Goal: Task Accomplishment & Management: Manage account settings

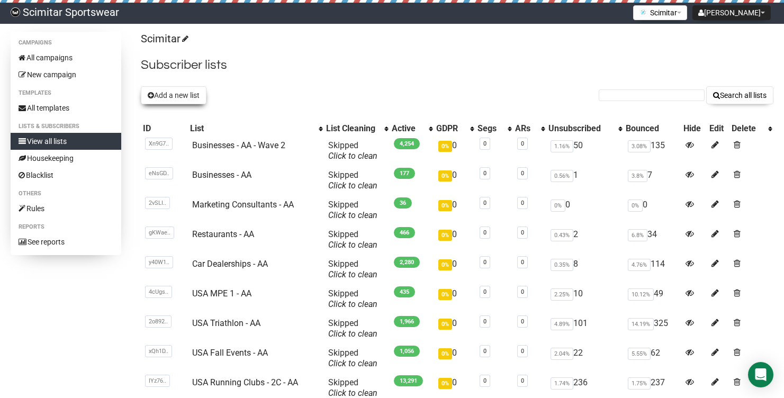
click at [188, 97] on button "Add a new list" at bounding box center [174, 95] width 66 height 18
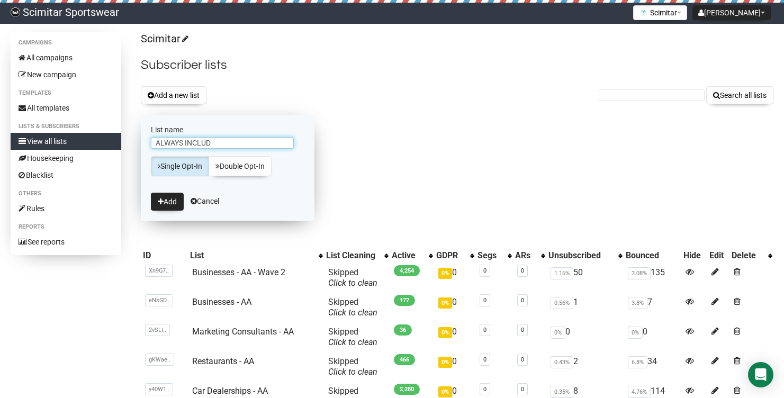
type input "ALWAYS INCLUDE"
click at [275, 139] on input "ALWAYS INCLUDE" at bounding box center [222, 143] width 143 height 12
click at [224, 201] on form "List name Single Opt-In Double Opt-In Add Cancel" at bounding box center [228, 168] width 174 height 106
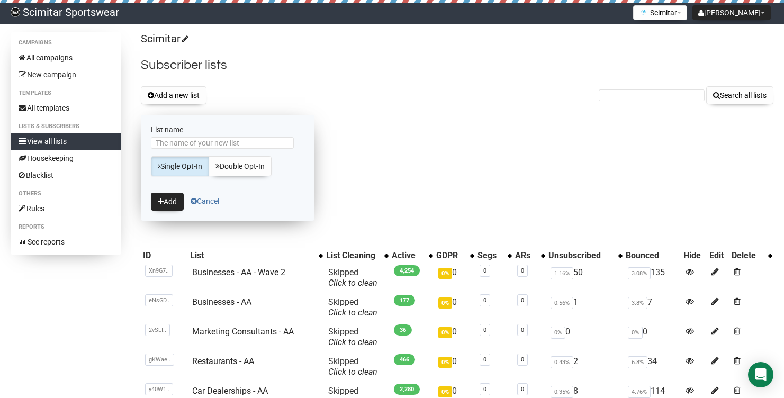
click at [218, 200] on link "Cancel" at bounding box center [205, 201] width 29 height 8
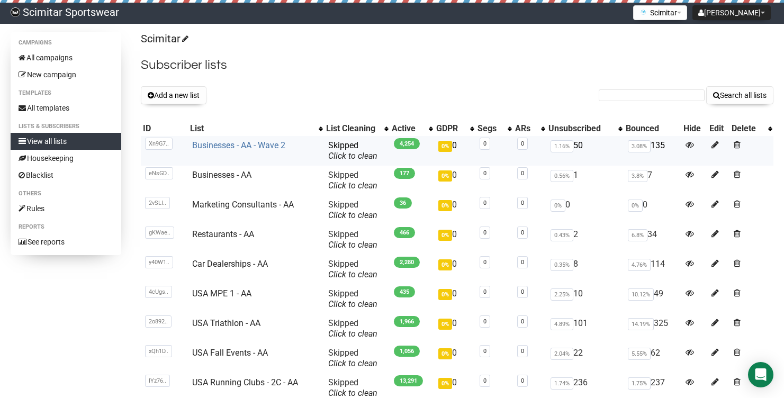
click at [230, 146] on link "Businesses - AA - Wave 2" at bounding box center [238, 145] width 93 height 10
click at [218, 175] on link "Businesses - AA" at bounding box center [221, 175] width 59 height 10
click at [235, 208] on link "Marketing Consultants - AA" at bounding box center [243, 205] width 102 height 10
click at [215, 234] on link "Restaurants - AA" at bounding box center [223, 234] width 62 height 10
click at [237, 230] on link "Restaurants - AA" at bounding box center [223, 234] width 62 height 10
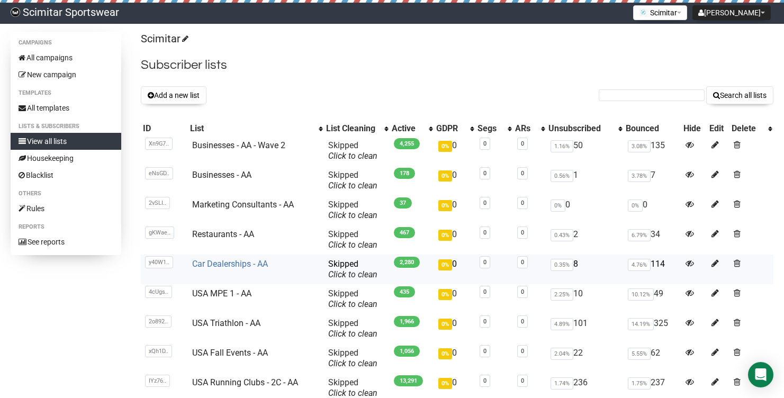
click at [227, 266] on link "Car Dealerships - AA" at bounding box center [230, 264] width 76 height 10
click at [229, 298] on link "USA MPE 1 - AA" at bounding box center [221, 294] width 59 height 10
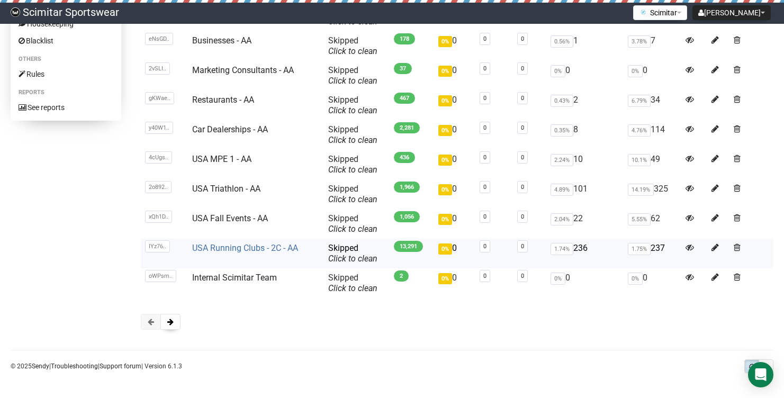
click at [234, 252] on link "USA Running Clubs - 2C - AA" at bounding box center [245, 248] width 106 height 10
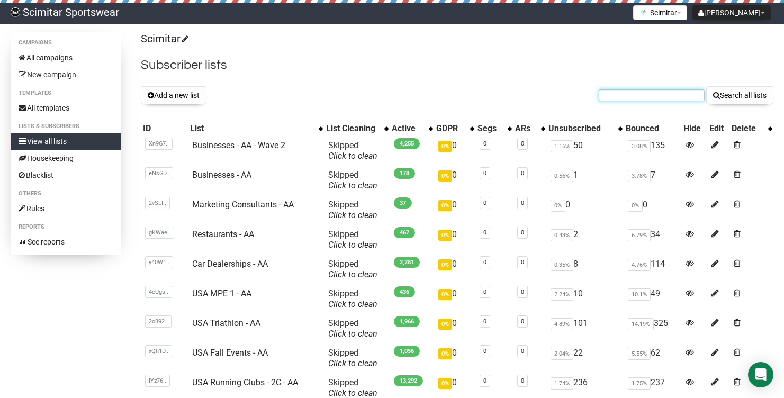
click at [672, 97] on input "text" at bounding box center [652, 96] width 106 height 12
type input "non profit"
click at [707, 86] on button "Search all lists" at bounding box center [740, 95] width 67 height 18
click at [681, 99] on input "text" at bounding box center [652, 96] width 106 height 12
type input "non profit"
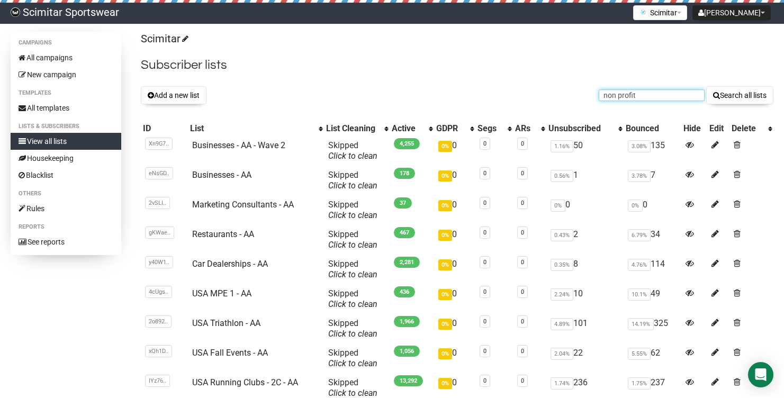
click at [707, 86] on button "Search all lists" at bounding box center [740, 95] width 67 height 18
click at [632, 100] on input "text" at bounding box center [652, 96] width 106 height 12
type input "f"
type input "rugby"
click at [707, 86] on button "Search all lists" at bounding box center [740, 95] width 67 height 18
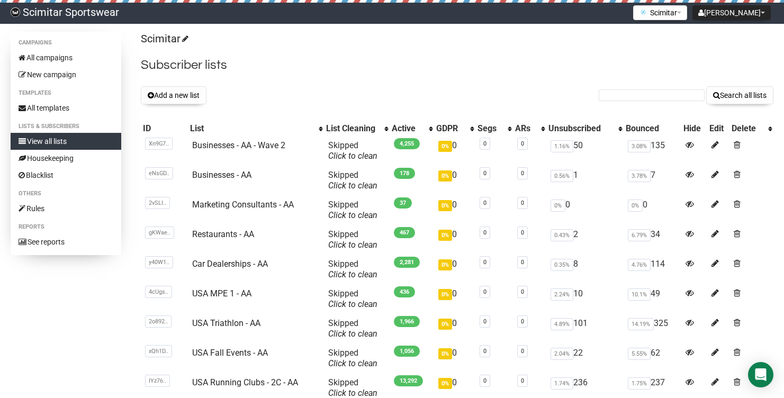
click at [653, 104] on div "Scimitar Subscriber lists Add a new list Search all lists List name Single Opt-…" at bounding box center [457, 253] width 633 height 443
click at [659, 97] on input "text" at bounding box center [652, 96] width 106 height 12
type input "event"
click at [707, 86] on button "Search all lists" at bounding box center [740, 95] width 67 height 18
click at [672, 93] on input "text" at bounding box center [652, 96] width 106 height 12
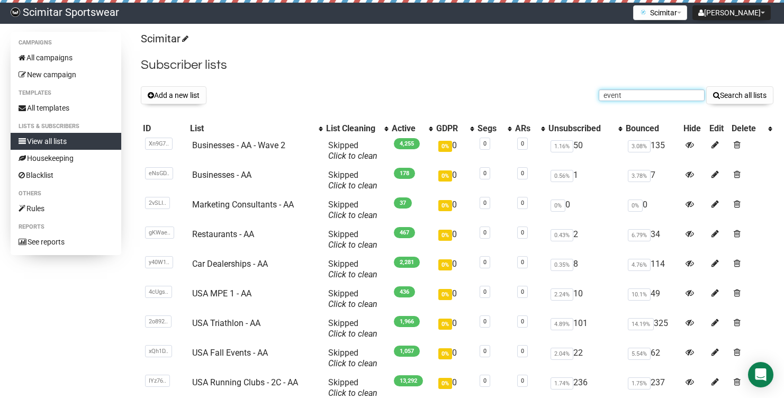
type input "event"
click at [707, 86] on button "Search all lists" at bounding box center [740, 95] width 67 height 18
click at [178, 94] on button "Add a new list" at bounding box center [174, 95] width 66 height 18
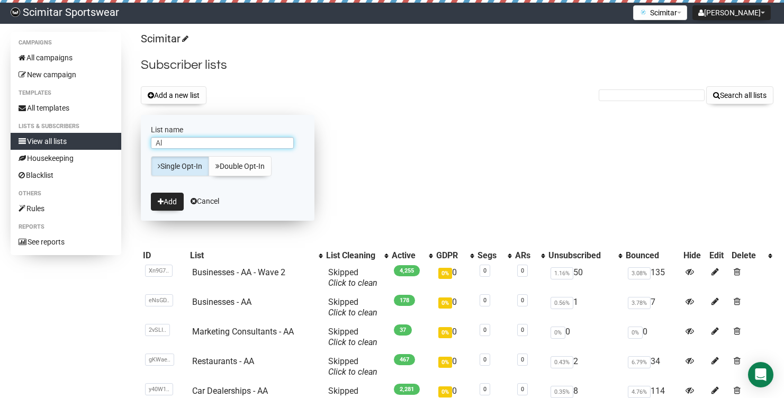
type input "A"
type input "J"
type input "Julie"
drag, startPoint x: 158, startPoint y: 220, endPoint x: 173, endPoint y: 195, distance: 28.3
click at [159, 220] on form "List name Julie Single Opt-In Double Opt-In Add Cancel" at bounding box center [228, 168] width 174 height 106
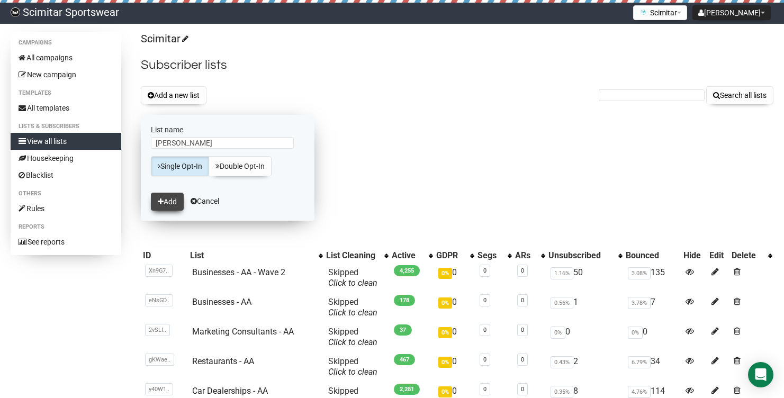
click at [173, 195] on button "Add" at bounding box center [167, 202] width 33 height 18
